Goal: Information Seeking & Learning: Learn about a topic

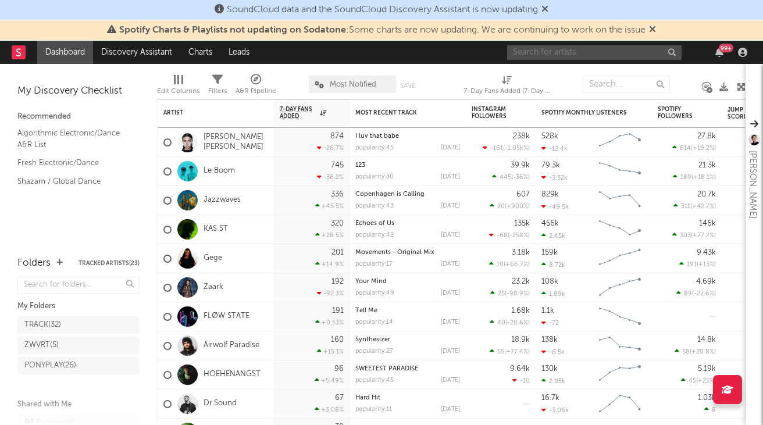
click at [612, 54] on input "text" at bounding box center [594, 52] width 174 height 15
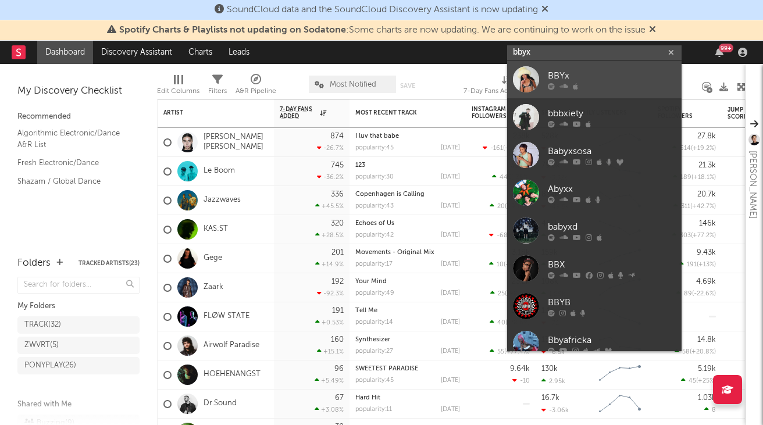
type input "bbyx"
click at [616, 78] on div "BBYx" at bounding box center [612, 76] width 128 height 14
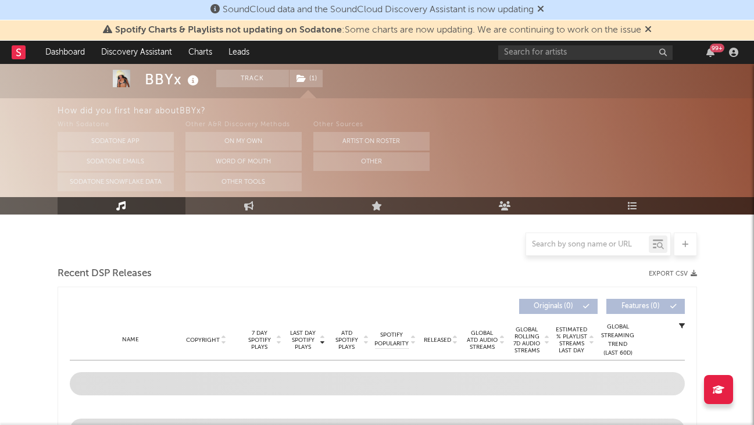
select select "6m"
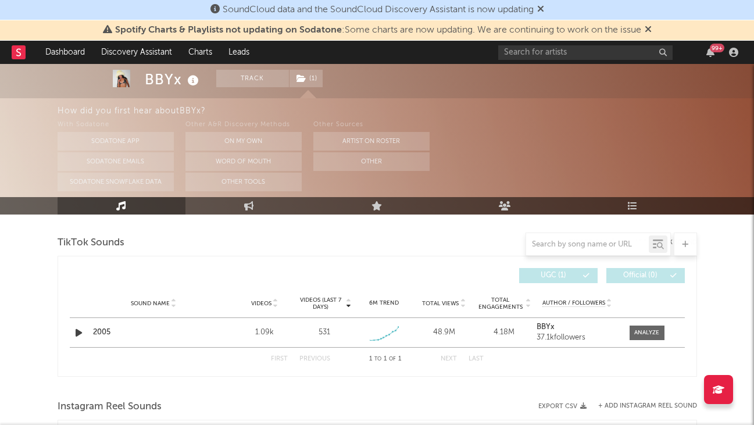
scroll to position [679, 0]
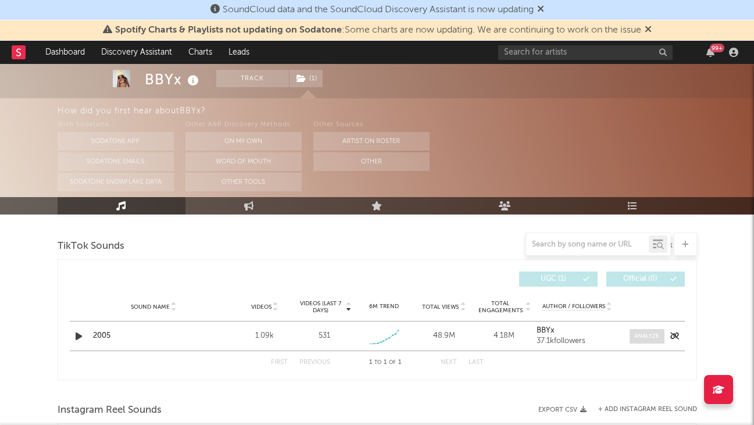
click at [636, 332] on div at bounding box center [646, 336] width 25 height 9
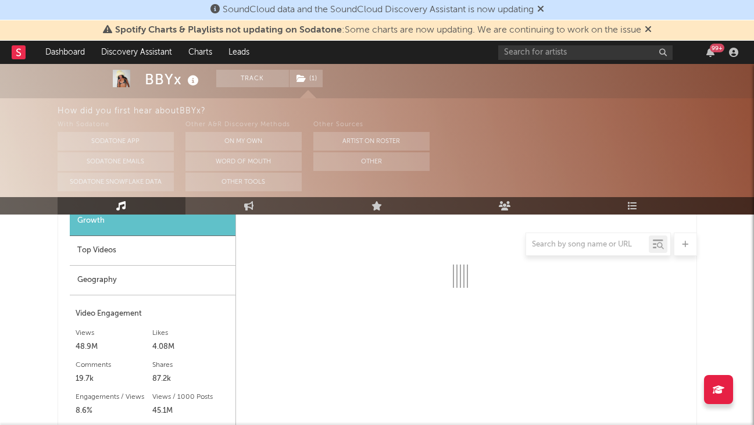
select select "1w"
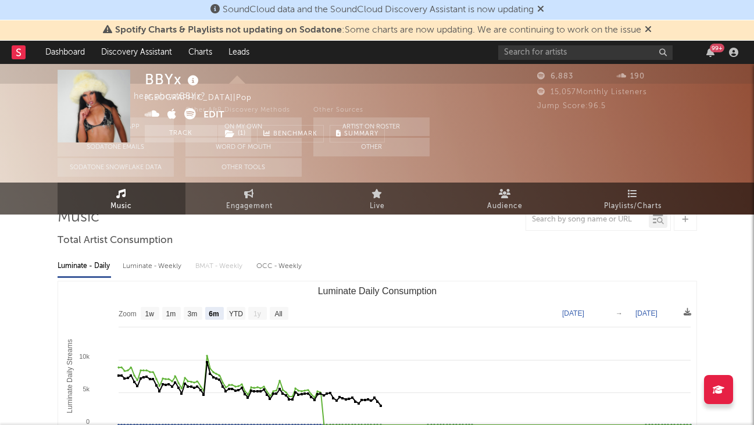
scroll to position [0, 0]
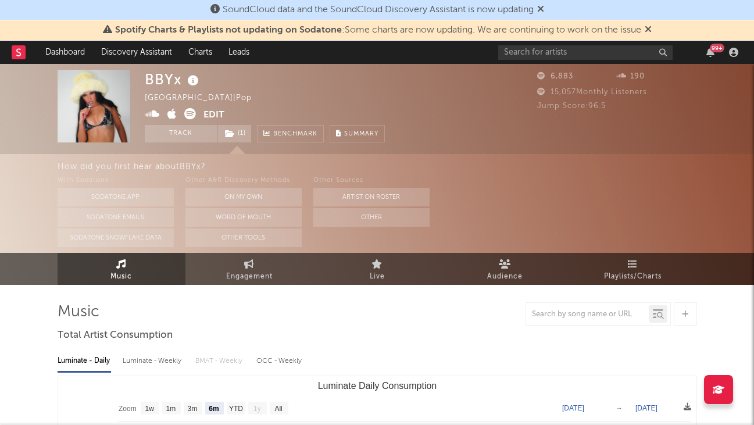
click at [17, 56] on icon at bounding box center [18, 52] width 5 height 8
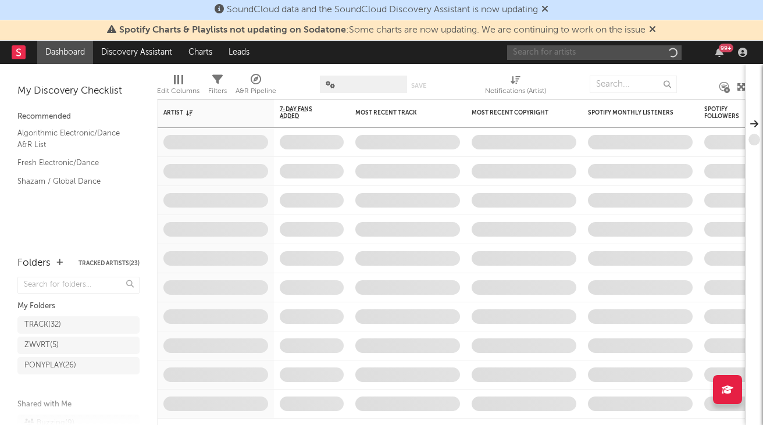
click at [566, 53] on input "text" at bounding box center [594, 52] width 174 height 15
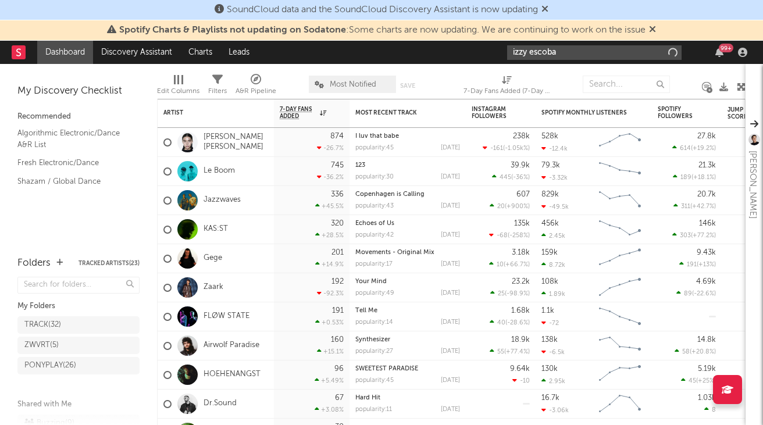
type input "[PERSON_NAME]"
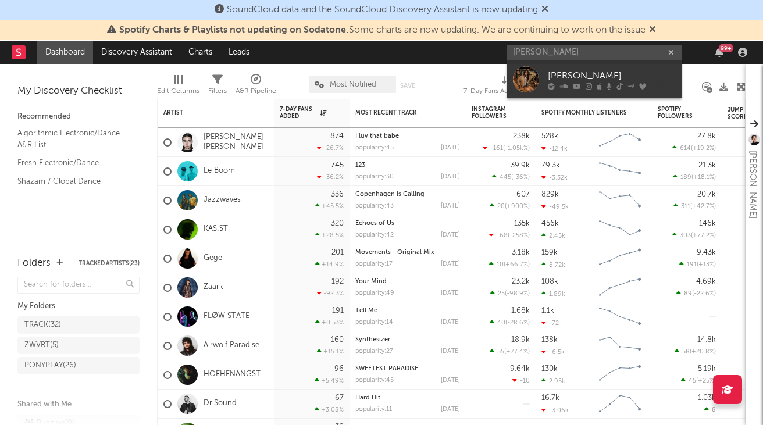
click at [593, 72] on div "[PERSON_NAME]" at bounding box center [612, 76] width 128 height 14
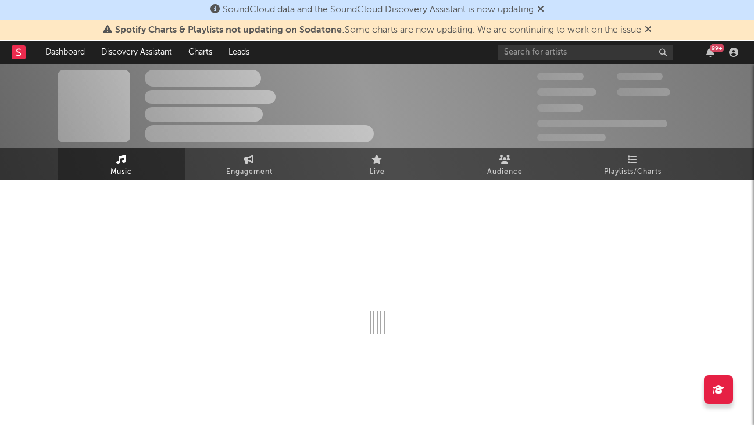
select select "6m"
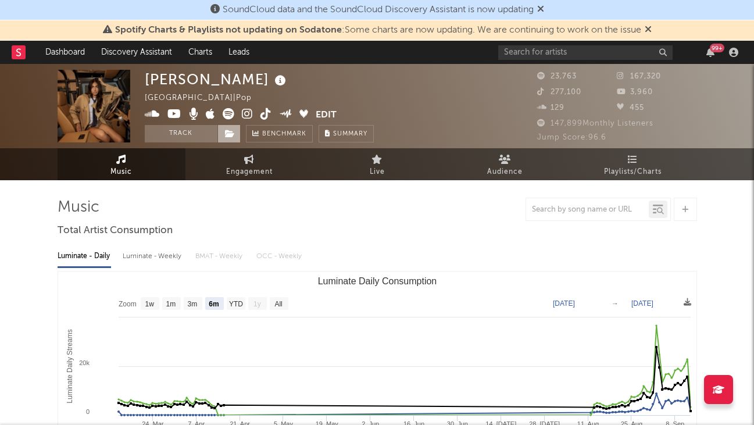
click at [225, 137] on icon at bounding box center [230, 134] width 10 height 8
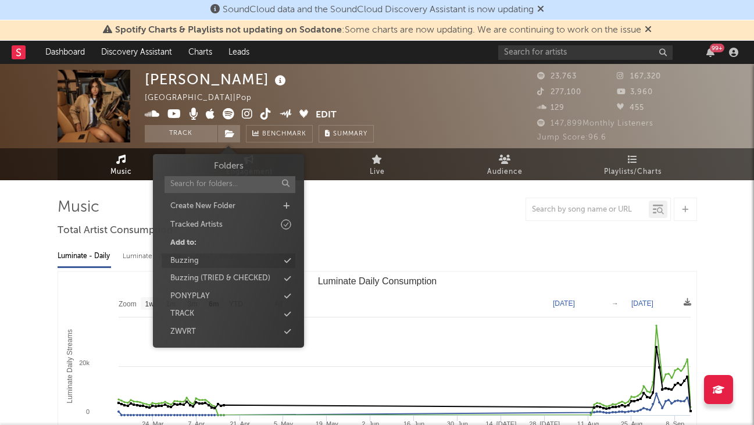
click at [223, 255] on div "Buzzing" at bounding box center [229, 261] width 134 height 15
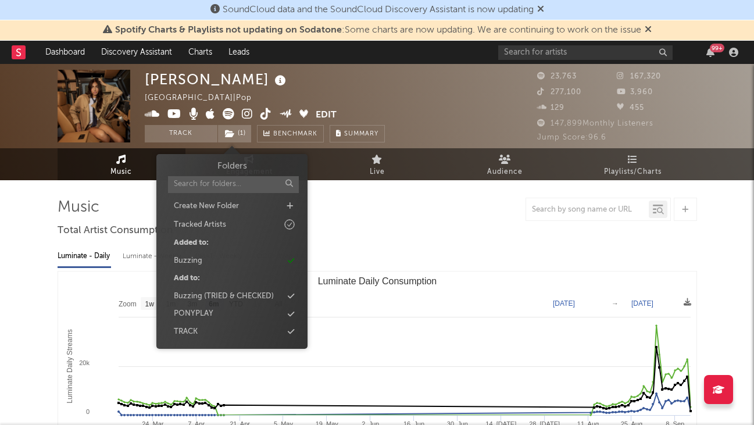
scroll to position [16, 0]
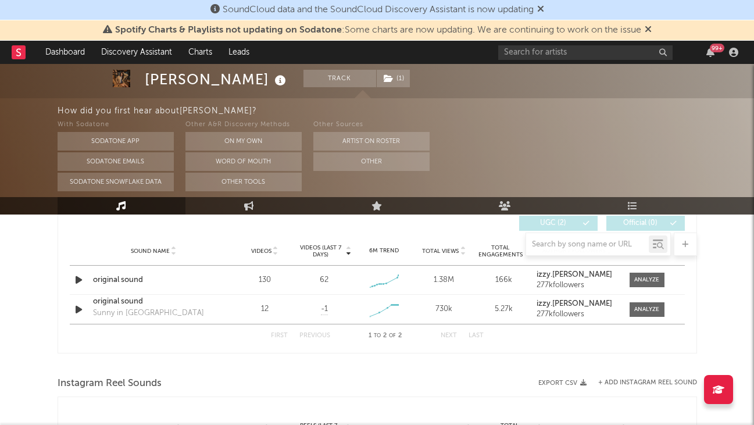
scroll to position [803, 0]
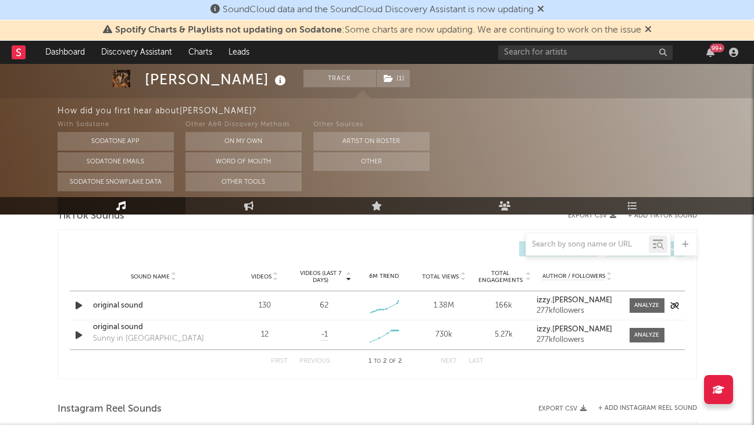
click at [75, 306] on icon "button" at bounding box center [79, 305] width 12 height 15
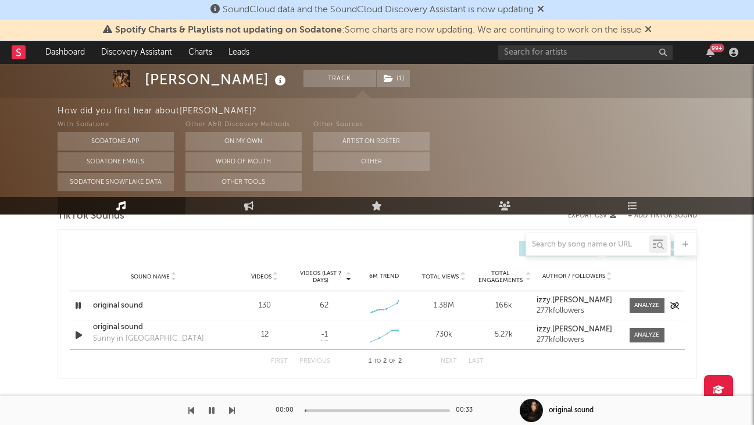
click at [75, 306] on icon "button" at bounding box center [78, 305] width 11 height 15
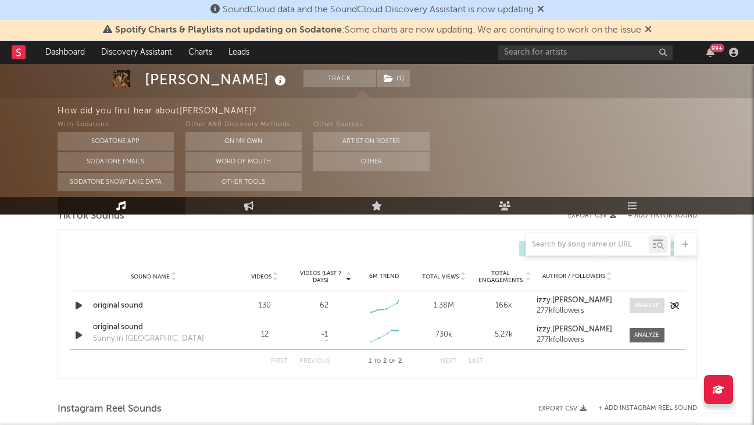
click at [650, 303] on div at bounding box center [646, 305] width 25 height 9
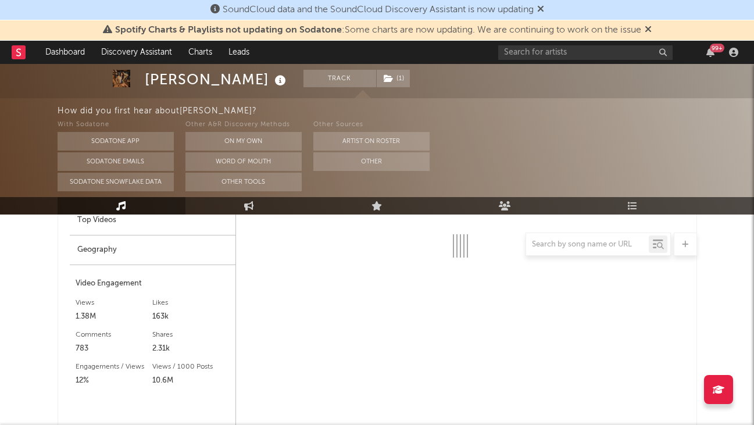
select select "1w"
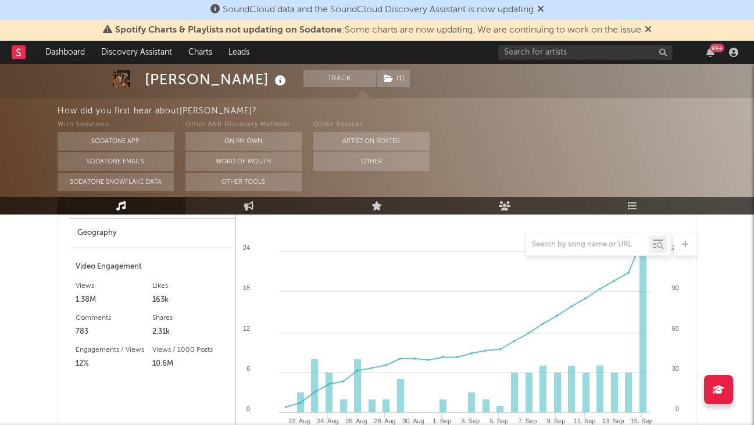
scroll to position [964, 0]
click at [21, 54] on rect at bounding box center [19, 52] width 14 height 14
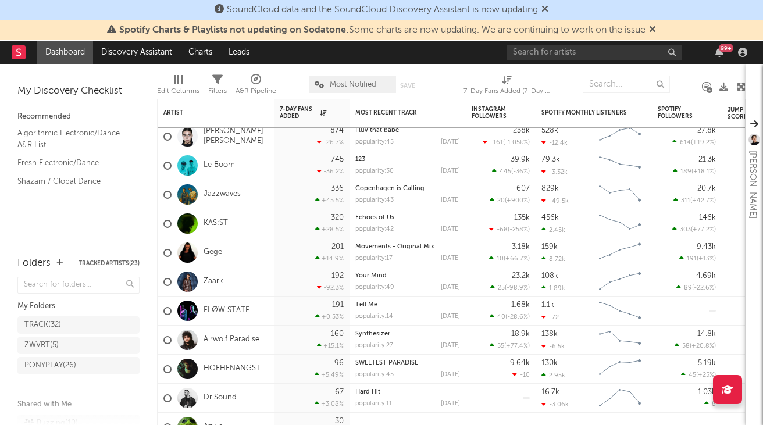
scroll to position [42, 0]
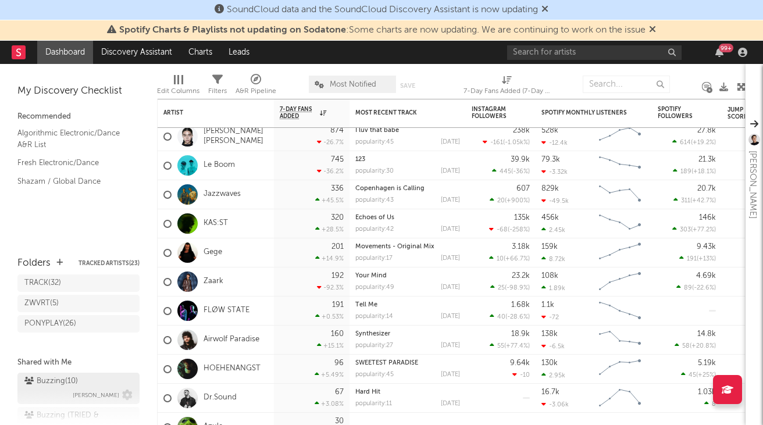
click at [74, 373] on link "Buzzing ( 10 ) [PERSON_NAME]" at bounding box center [78, 388] width 122 height 31
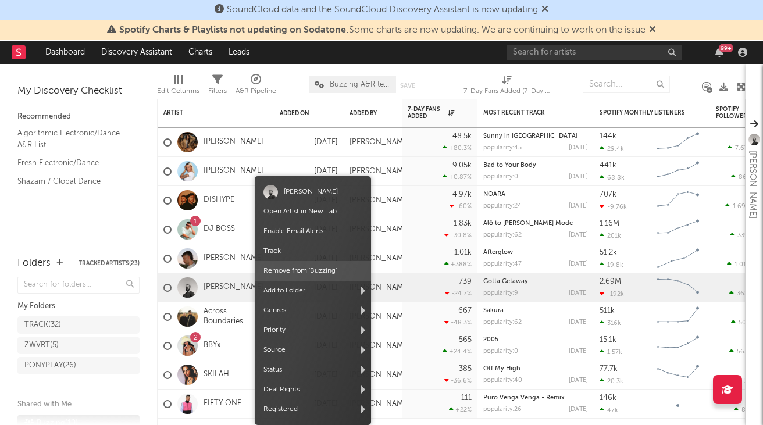
click at [311, 272] on span "Remove from ' Buzzing '" at bounding box center [313, 271] width 116 height 20
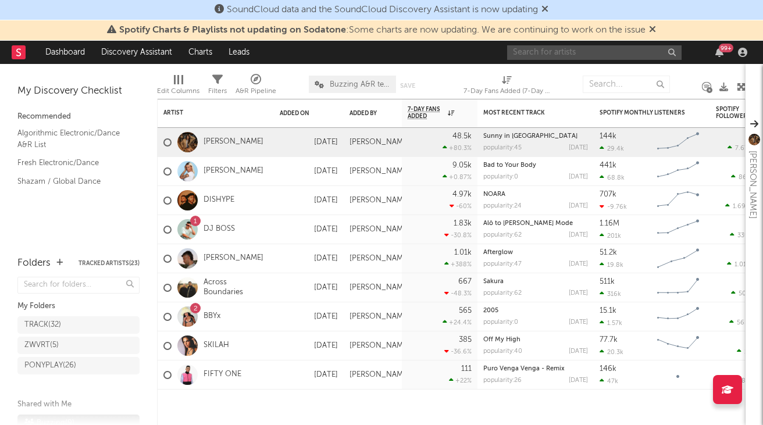
click at [591, 47] on input "text" at bounding box center [594, 52] width 174 height 15
click at [233, 142] on link "[PERSON_NAME]" at bounding box center [234, 142] width 60 height 10
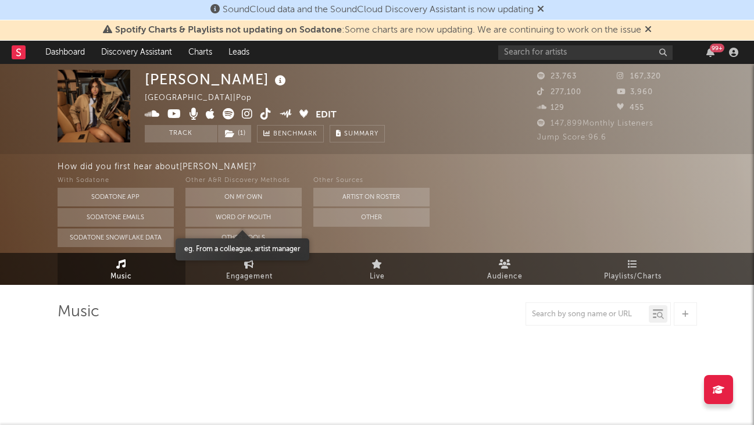
select select "6m"
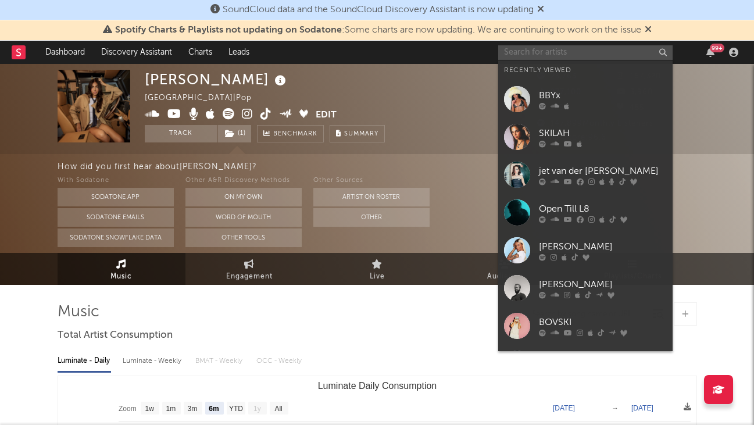
click at [619, 54] on input "text" at bounding box center [585, 52] width 174 height 15
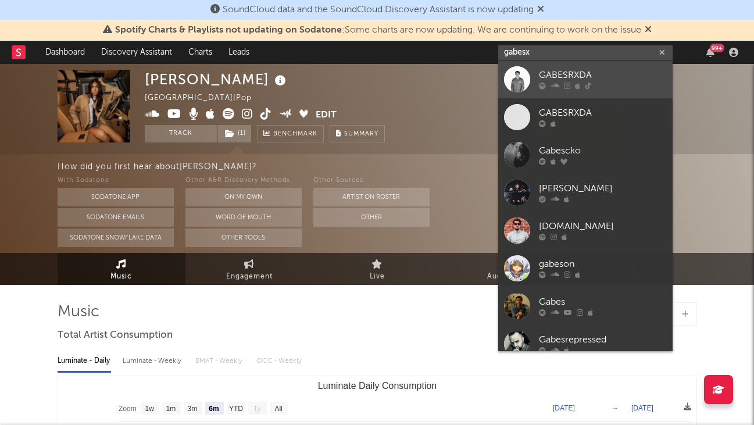
type input "gabesx"
click at [642, 74] on div "GABESRXDA" at bounding box center [603, 76] width 128 height 14
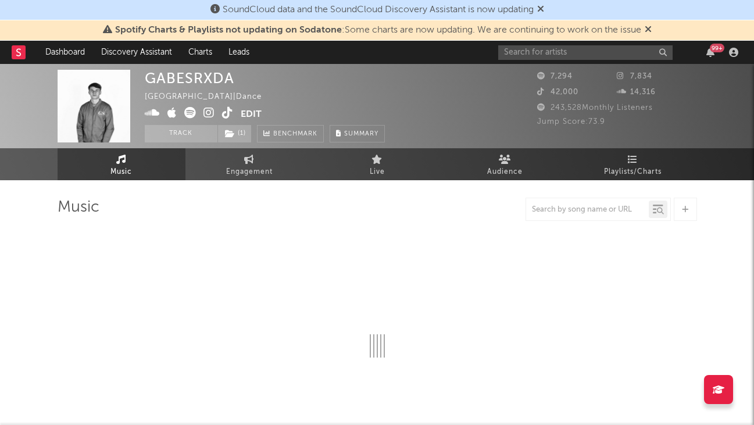
select select "6m"
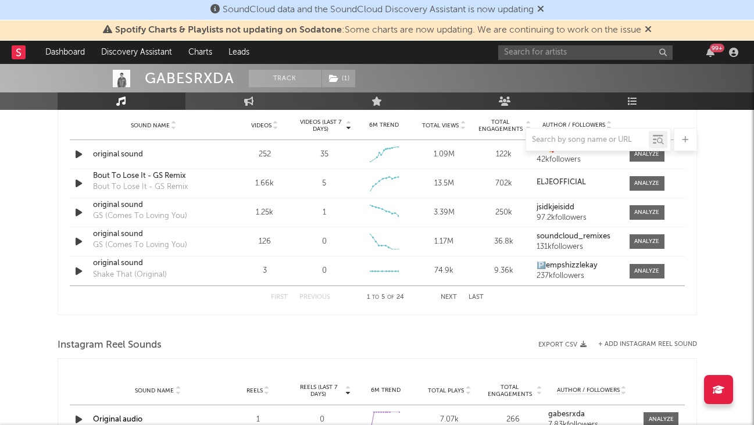
scroll to position [850, 0]
click at [77, 156] on icon "button" at bounding box center [79, 153] width 12 height 15
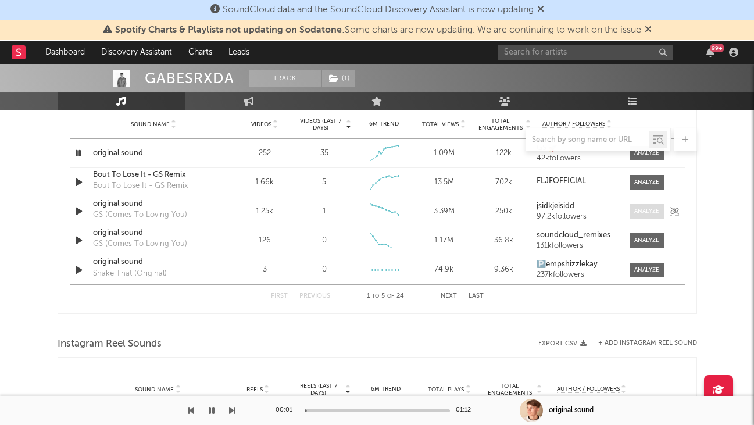
scroll to position [830, 0]
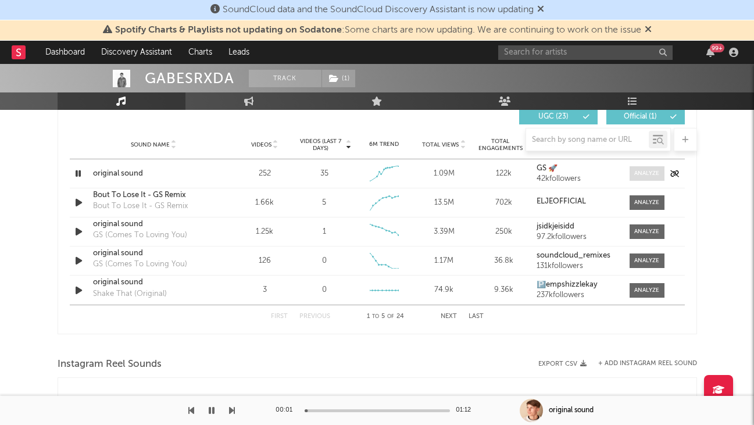
click at [653, 170] on div at bounding box center [646, 173] width 25 height 9
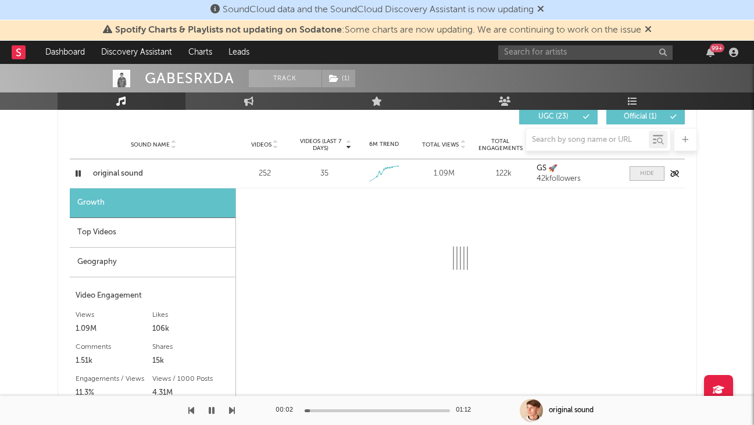
select select "1w"
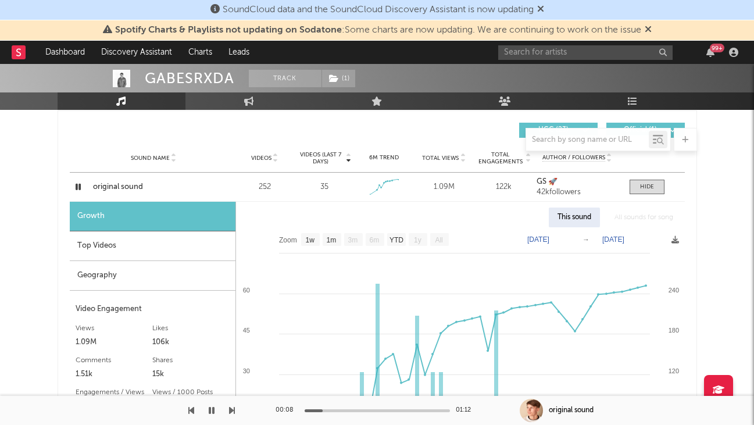
scroll to position [811, 0]
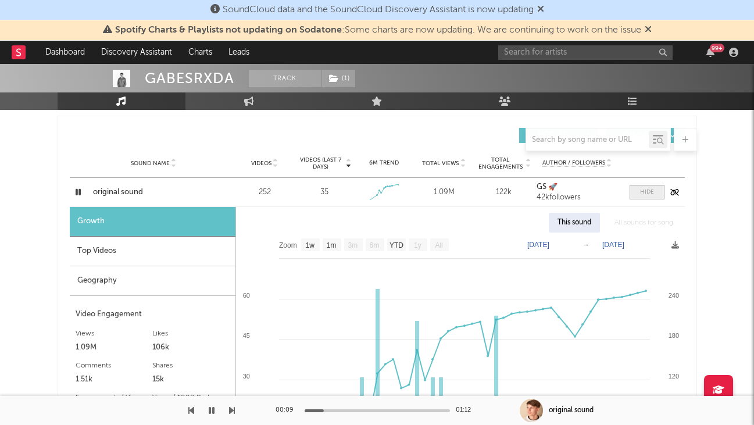
click at [642, 188] on div at bounding box center [647, 192] width 14 height 9
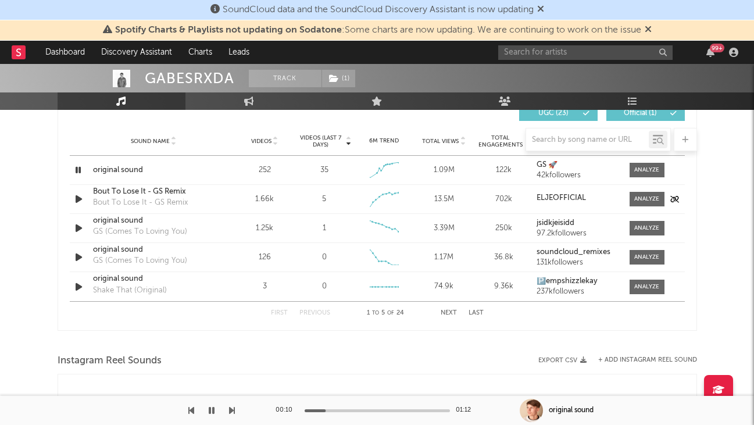
scroll to position [834, 0]
click at [658, 171] on div at bounding box center [646, 169] width 25 height 9
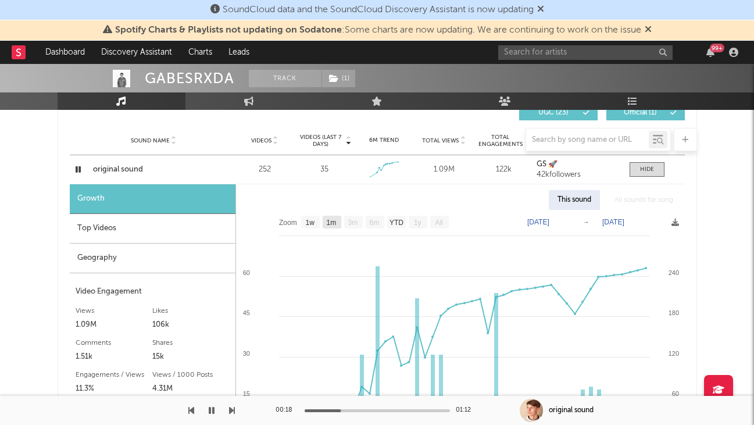
click at [332, 221] on text "1m" at bounding box center [331, 223] width 10 height 8
select select "1m"
type input "2025-08-14"
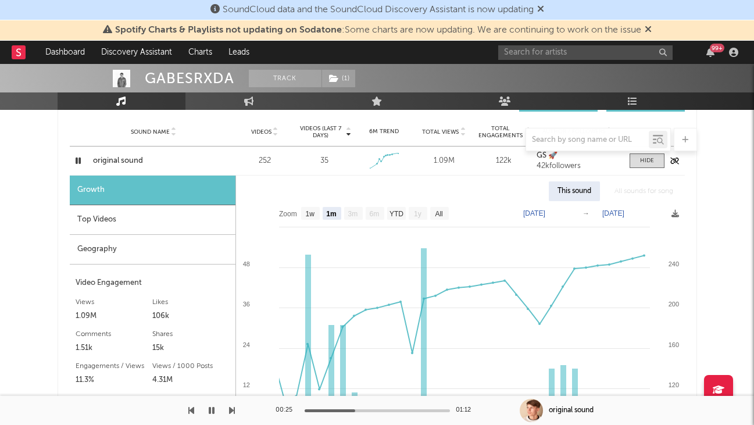
scroll to position [839, 0]
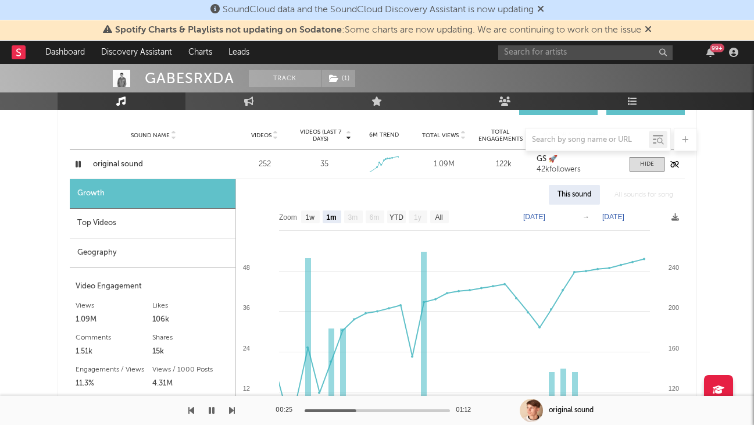
click at [76, 166] on icon "button" at bounding box center [78, 164] width 11 height 15
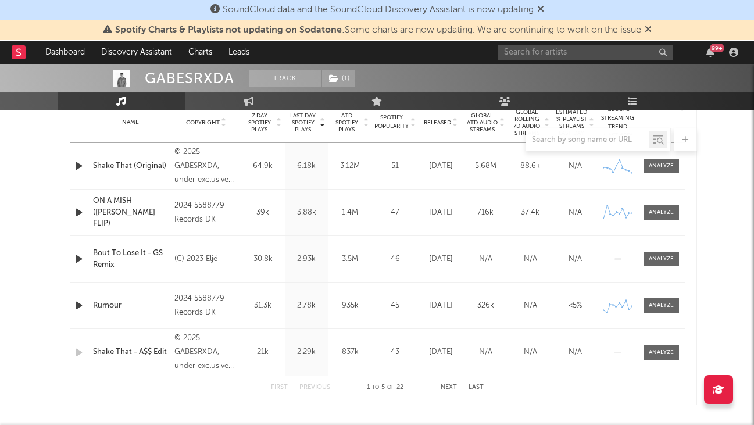
scroll to position [0, 0]
